Goal: Check status: Check status

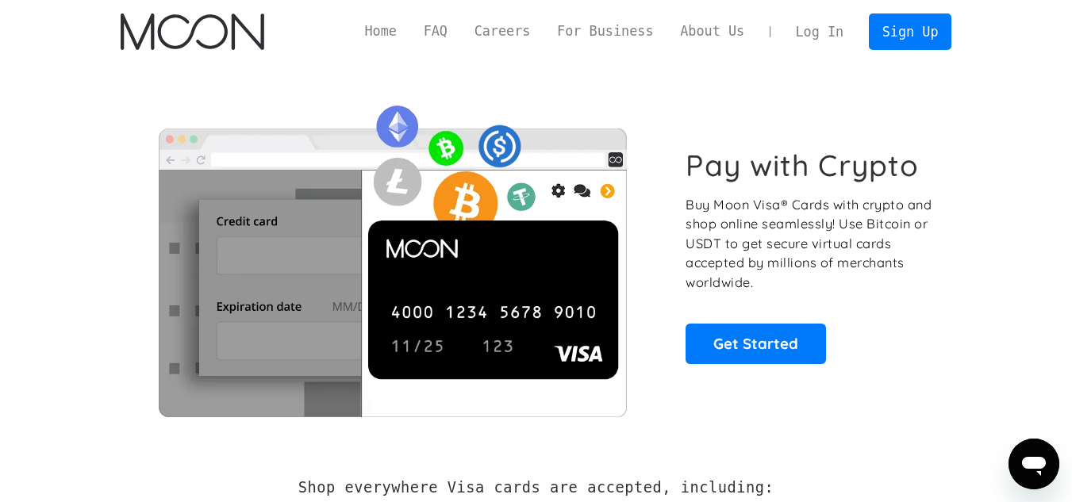
click at [825, 36] on link "Log In" at bounding box center [820, 31] width 75 height 35
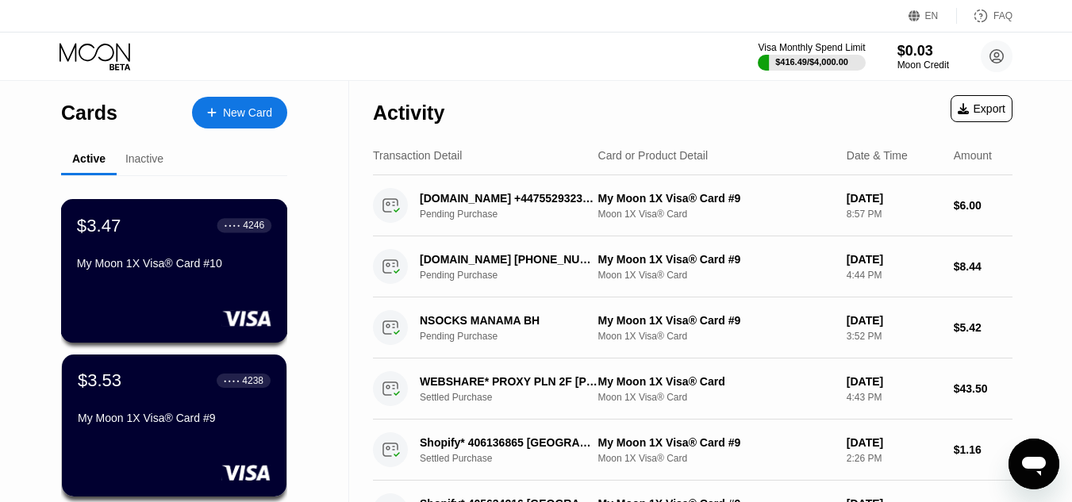
click at [239, 270] on div "My Moon 1X Visa® Card #10" at bounding box center [174, 263] width 194 height 13
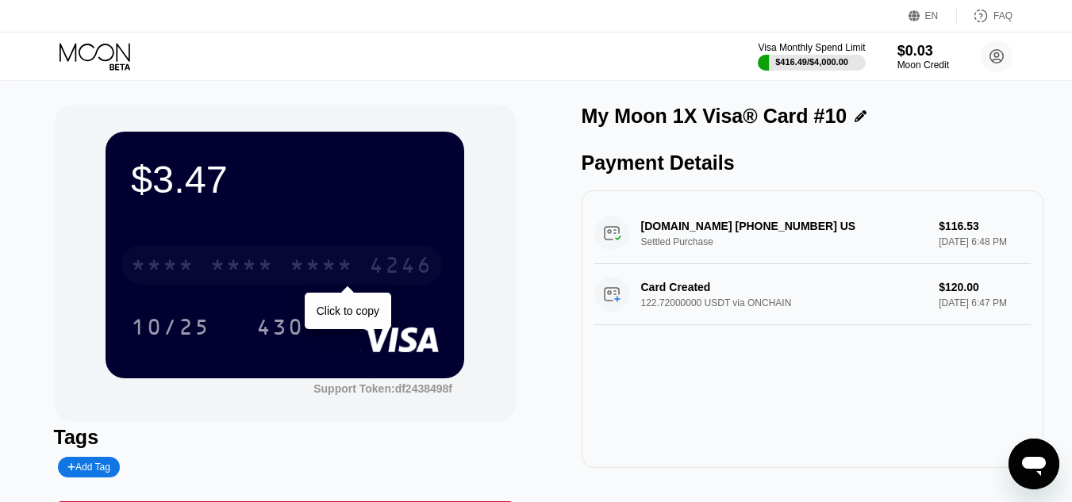
click at [304, 270] on div "* * * *" at bounding box center [322, 267] width 64 height 25
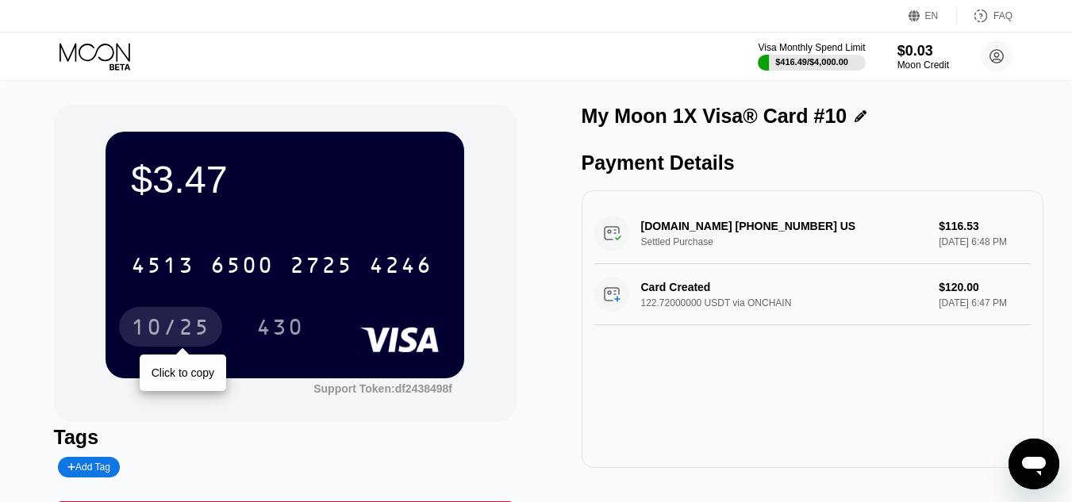
click at [171, 329] on div "10/25" at bounding box center [170, 329] width 79 height 25
